Goal: Task Accomplishment & Management: Complete application form

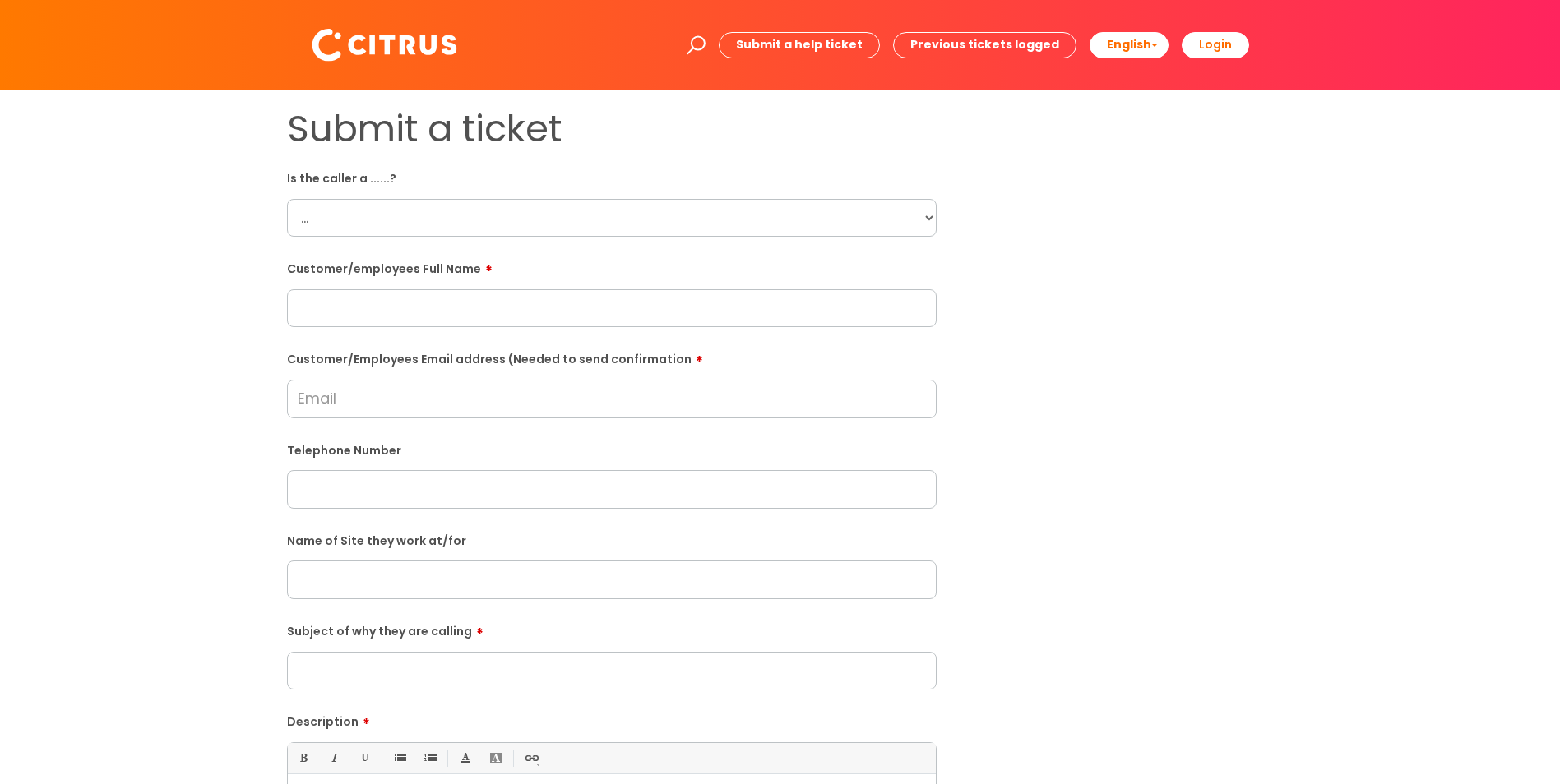
select select "Citrus Employee"
click at [287, 199] on select "... Citrus Customer Citrus Employee [DEMOGRAPHIC_DATA] Supplier" at bounding box center [612, 218] width 650 height 38
click at [451, 322] on input "text" at bounding box center [612, 309] width 650 height 38
paste input "[PERSON_NAME]"
type input "[PERSON_NAME]"
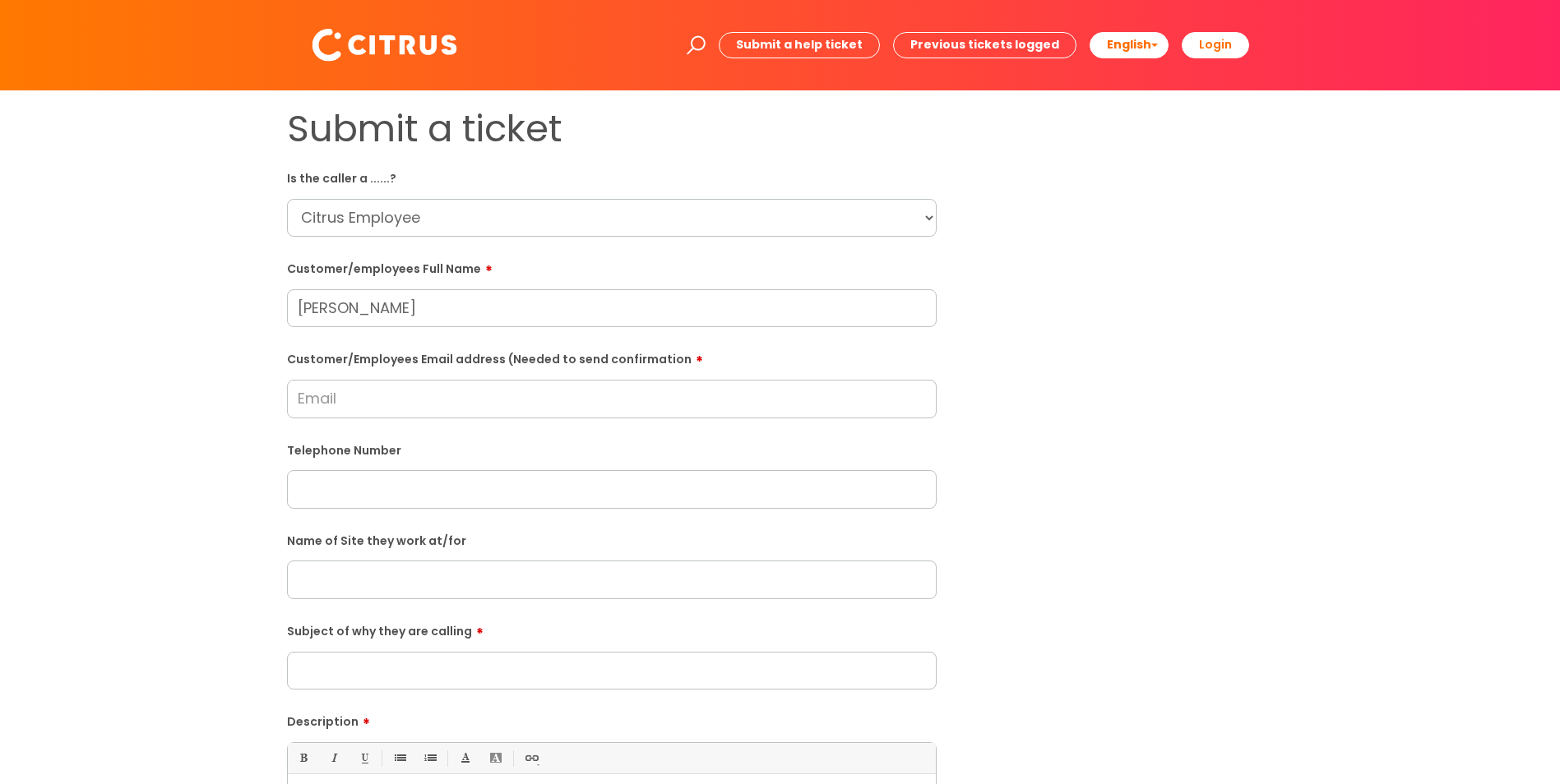
click at [364, 580] on input "text" at bounding box center [612, 580] width 650 height 38
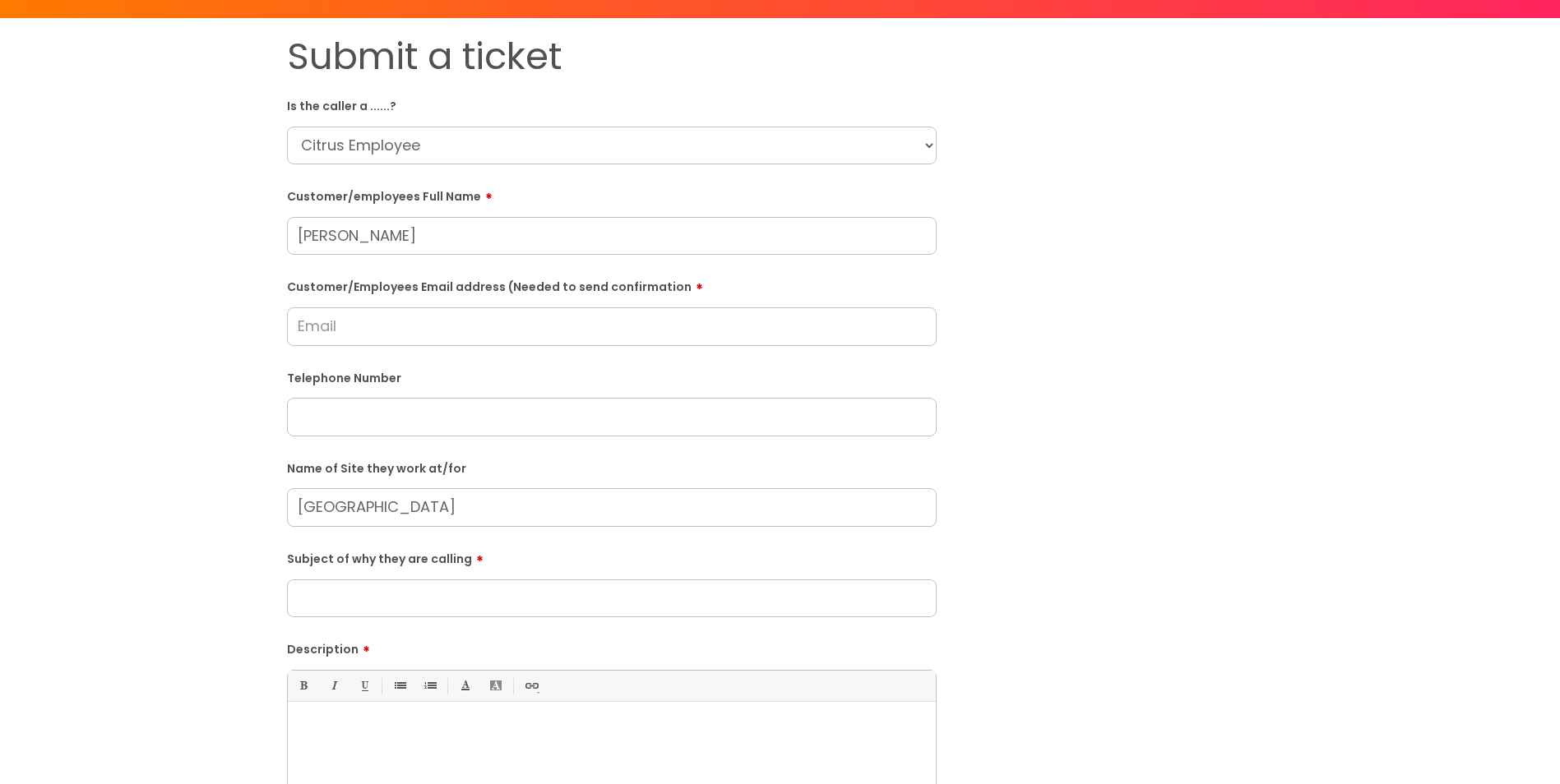
scroll to position [165, 0]
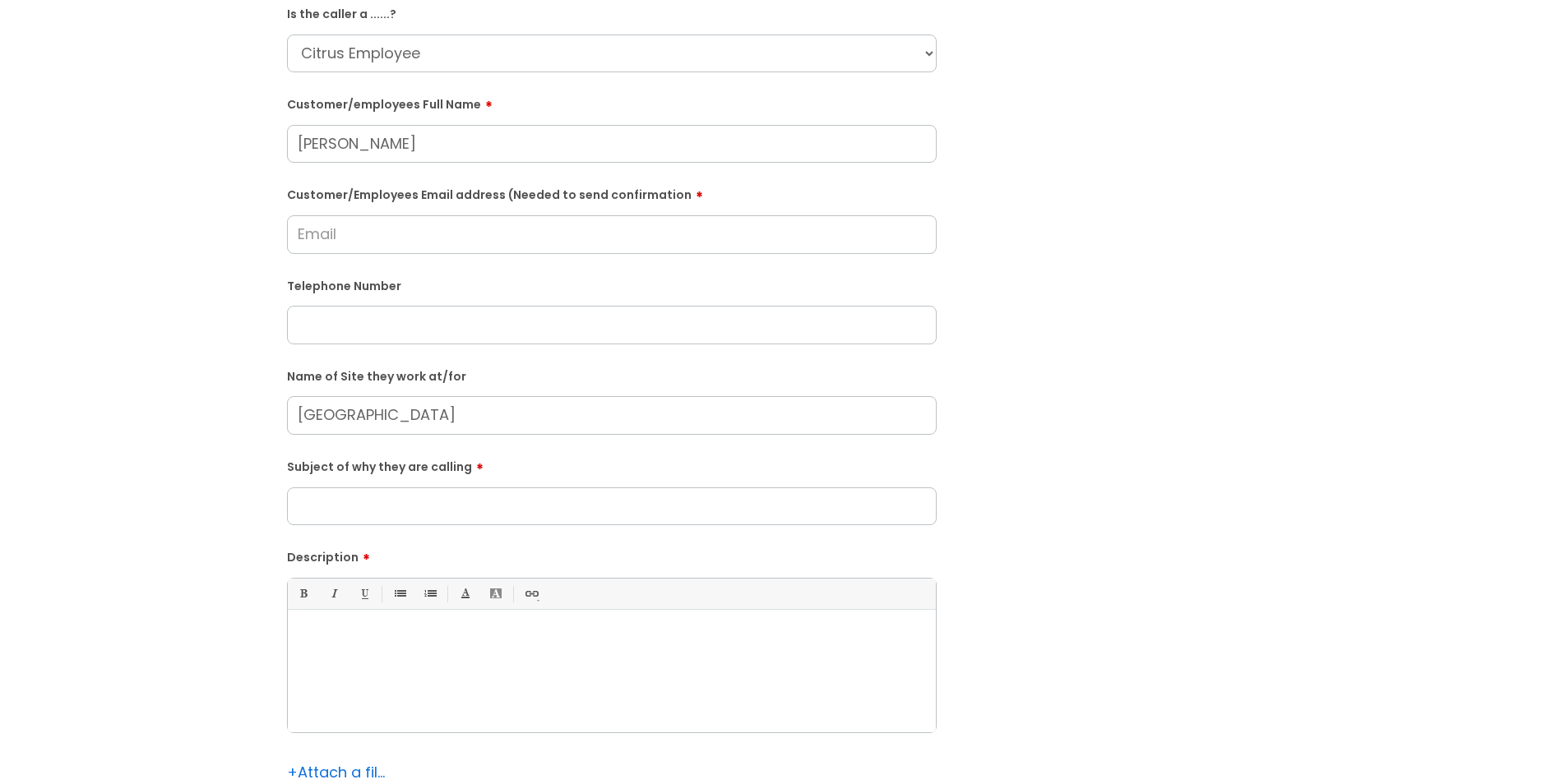
type input "[GEOGRAPHIC_DATA]"
click at [386, 661] on div at bounding box center [612, 676] width 648 height 113
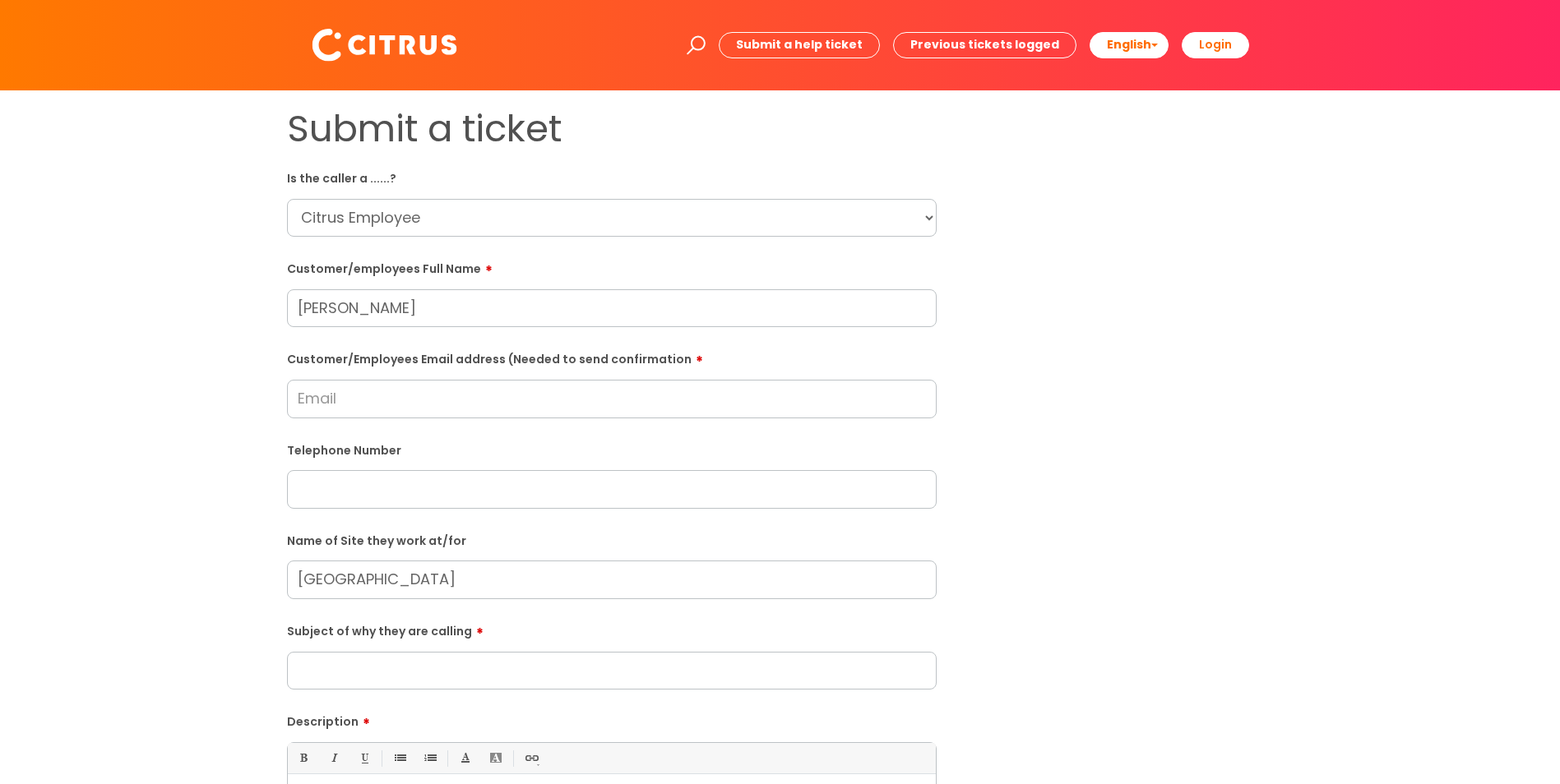
click at [372, 663] on input "Subject of why they are calling" at bounding box center [612, 671] width 650 height 38
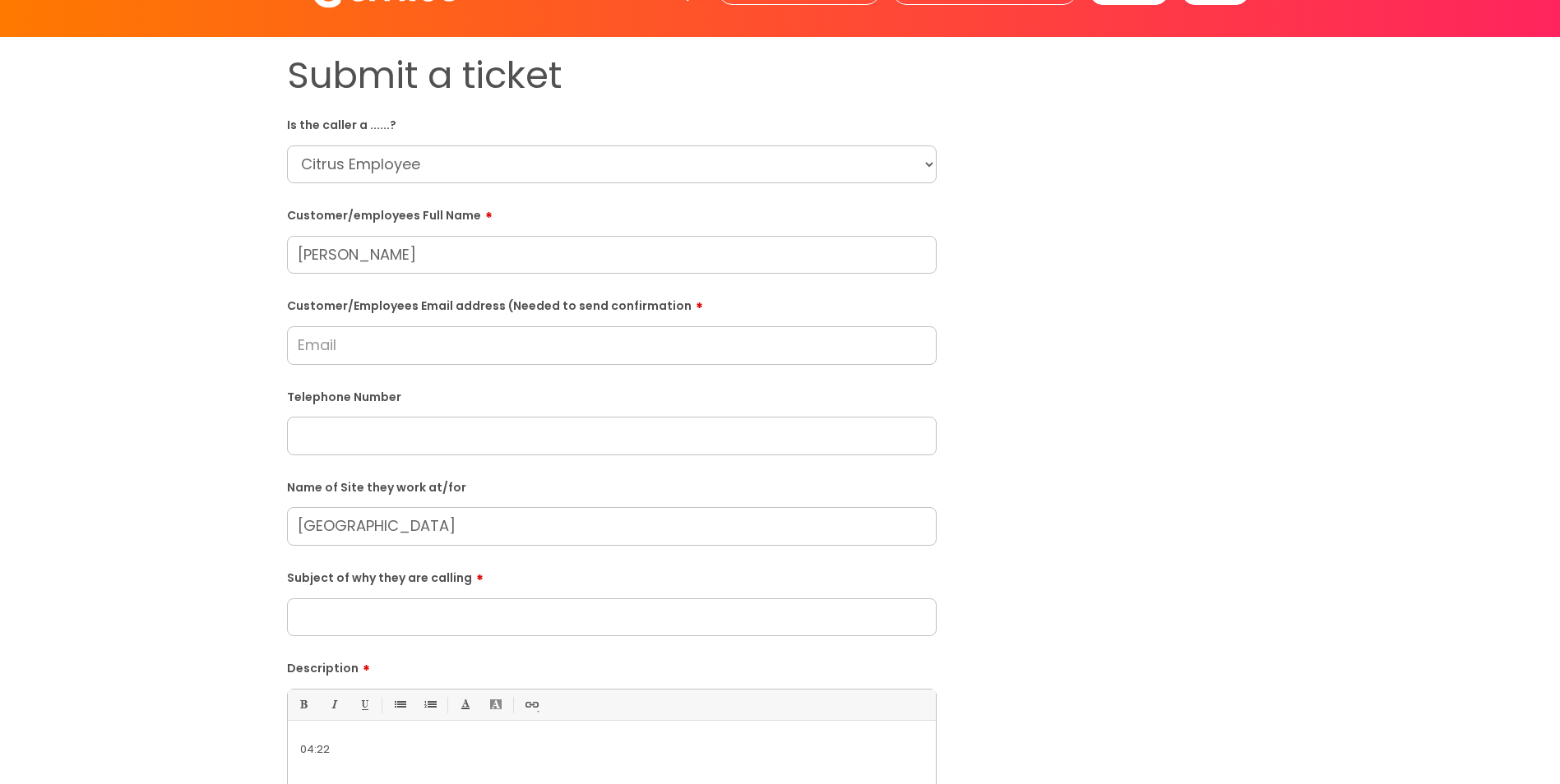
scroll to position [82, 0]
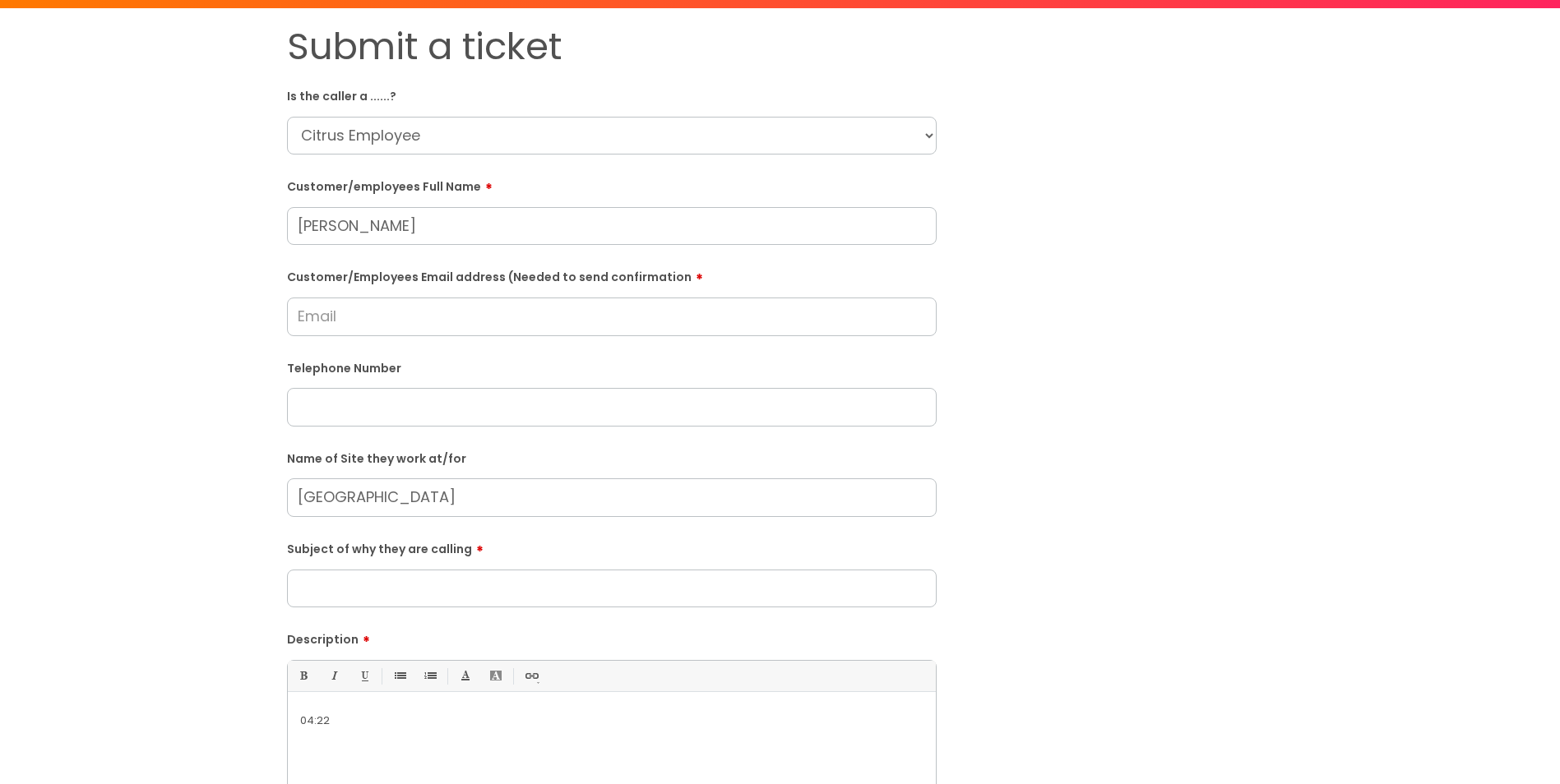
click at [437, 313] on input "Customer/Employees Email address (Needed to send confirmation" at bounding box center [612, 316] width 650 height 38
paste input "[EMAIL_ADDRESS][DOMAIN_NAME]"
type input "[EMAIL_ADDRESS][DOMAIN_NAME]"
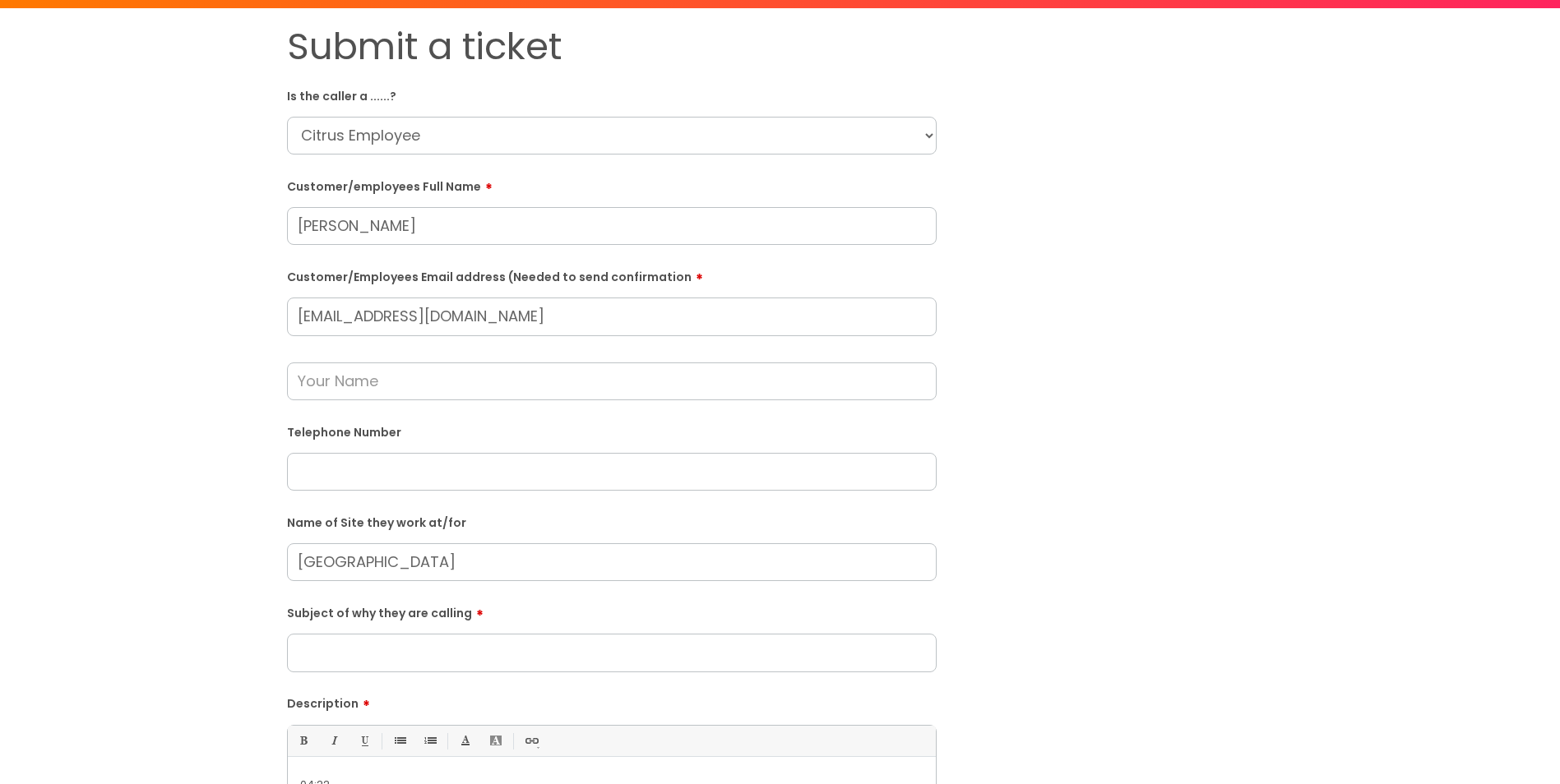
click at [402, 470] on input "text" at bounding box center [612, 472] width 650 height 38
paste input "07400087415"
type input "07400087415"
click at [374, 387] on input "text" at bounding box center [612, 382] width 650 height 38
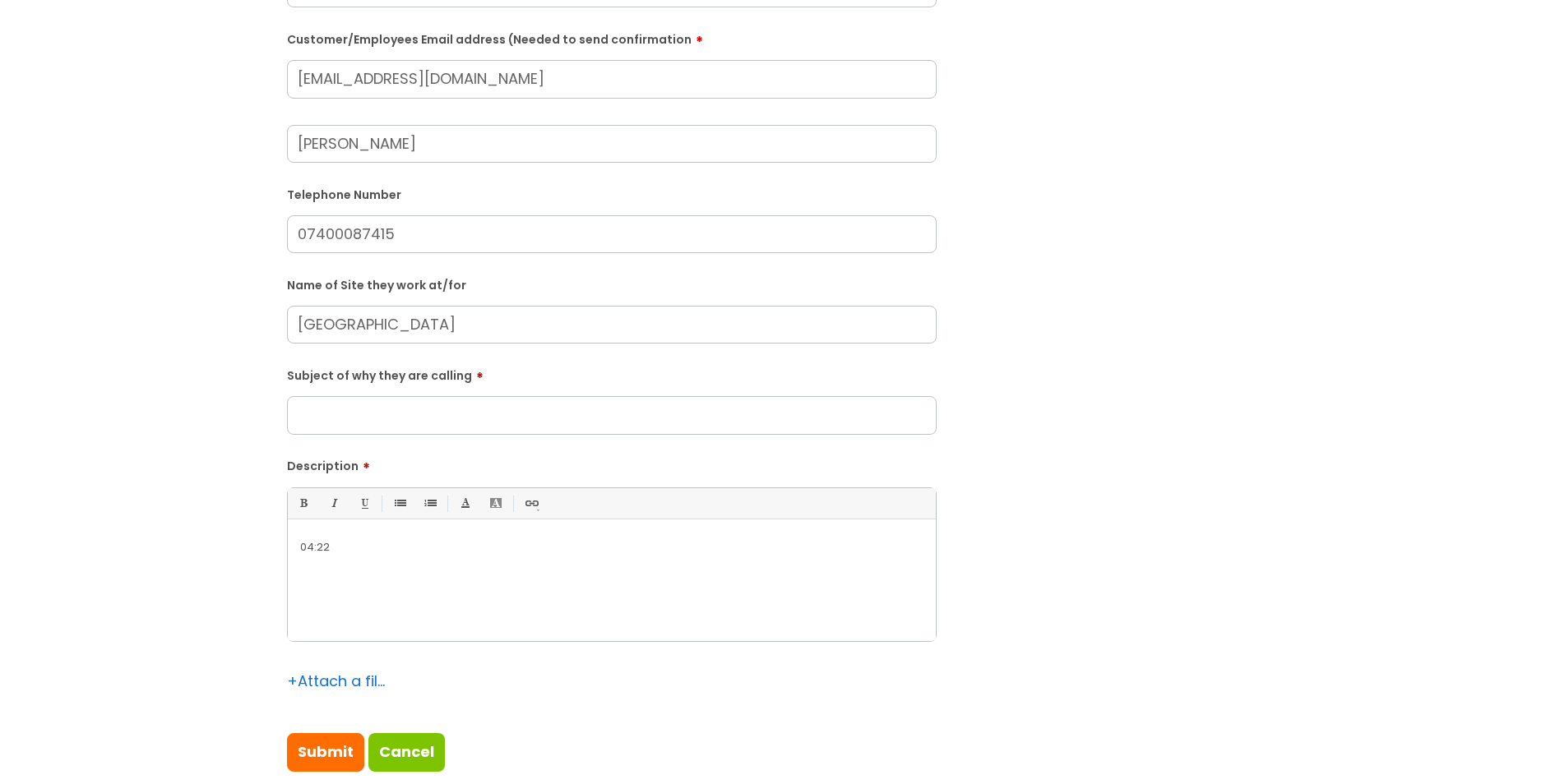
scroll to position [329, 0]
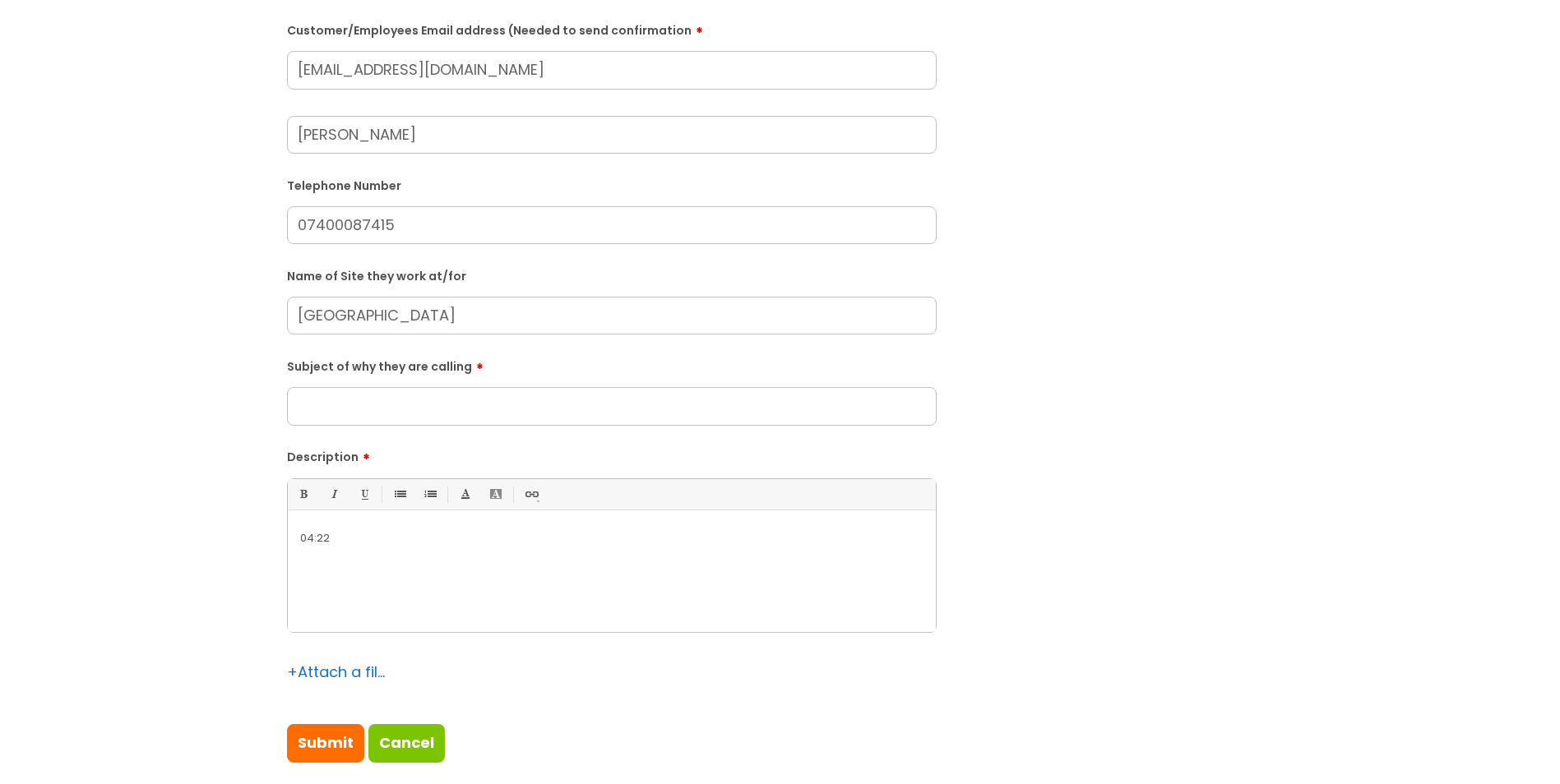
type input "[PERSON_NAME]"
click at [374, 398] on input "Subject of why they are calling" at bounding box center [612, 406] width 650 height 38
type input "Unable to clock in"
drag, startPoint x: 355, startPoint y: 546, endPoint x: 232, endPoint y: 540, distance: 123.1
click at [232, 540] on div "Submit a ticket Is the caller a ......? ... Citrus Customer Citrus Employee [DE…" at bounding box center [780, 283] width 1527 height 1011
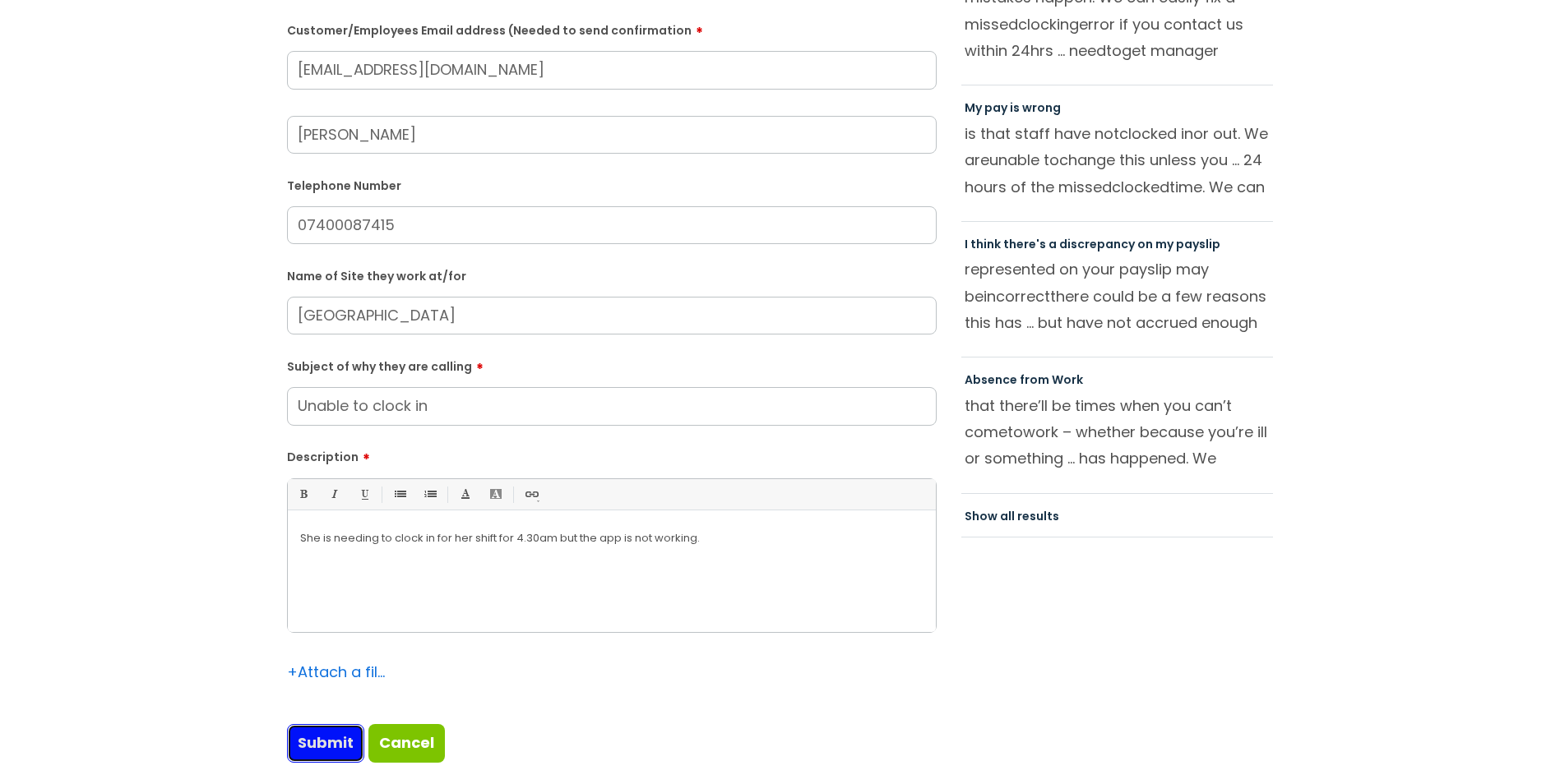
click at [334, 735] on input "Submit" at bounding box center [325, 743] width 77 height 38
type input "Please Wait..."
